Goal: Task Accomplishment & Management: Use online tool/utility

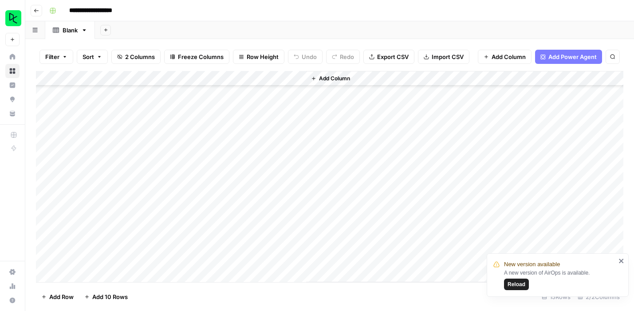
scroll to position [44, 0]
click at [154, 277] on div "Add Column" at bounding box center [329, 176] width 587 height 211
click at [133, 259] on textarea at bounding box center [147, 260] width 160 height 12
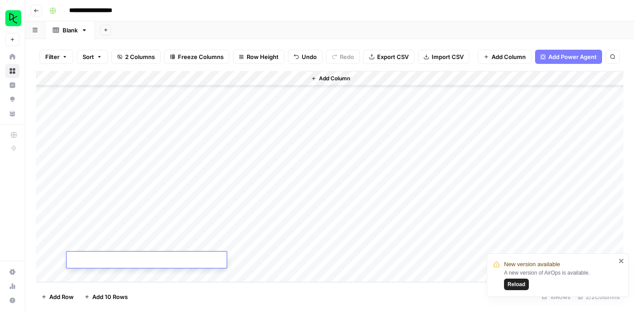
type textarea "**********"
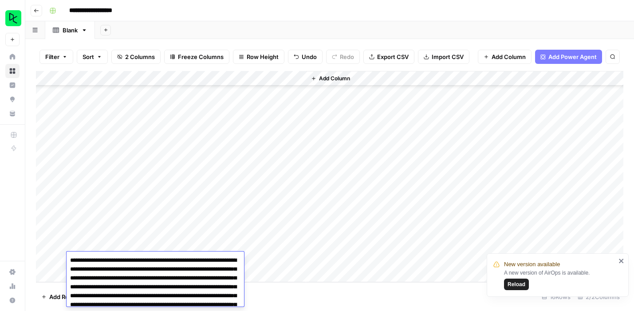
scroll to position [258, 0]
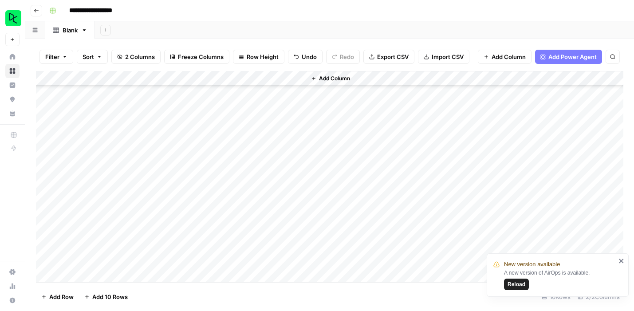
click at [275, 262] on div "Add Column" at bounding box center [329, 176] width 587 height 211
type textarea "**********"
click at [294, 292] on footer "Add Row Add 10 Rows 16 Rows 2/2 Columns" at bounding box center [329, 296] width 587 height 29
click at [318, 284] on footer "Add Row Add 10 Rows 16 Rows 2/2 Columns" at bounding box center [329, 296] width 587 height 29
click at [352, 258] on div "Add Column" at bounding box center [464, 176] width 317 height 211
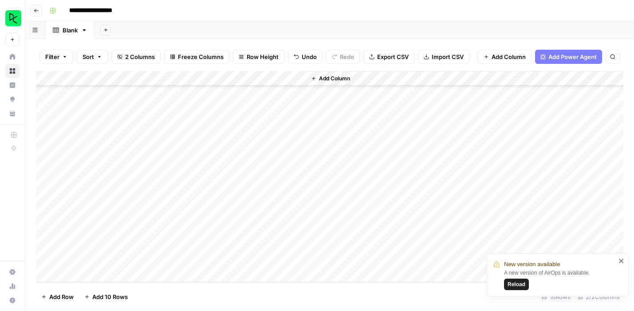
click at [371, 255] on div "Add Column" at bounding box center [464, 176] width 317 height 211
click at [620, 260] on icon "close" at bounding box center [620, 260] width 4 height 4
click at [336, 256] on div "Add Column" at bounding box center [464, 176] width 317 height 211
click at [340, 240] on div "Add Column" at bounding box center [464, 176] width 317 height 211
click at [266, 240] on div "Add Column" at bounding box center [329, 176] width 587 height 211
